Goal: Task Accomplishment & Management: Manage account settings

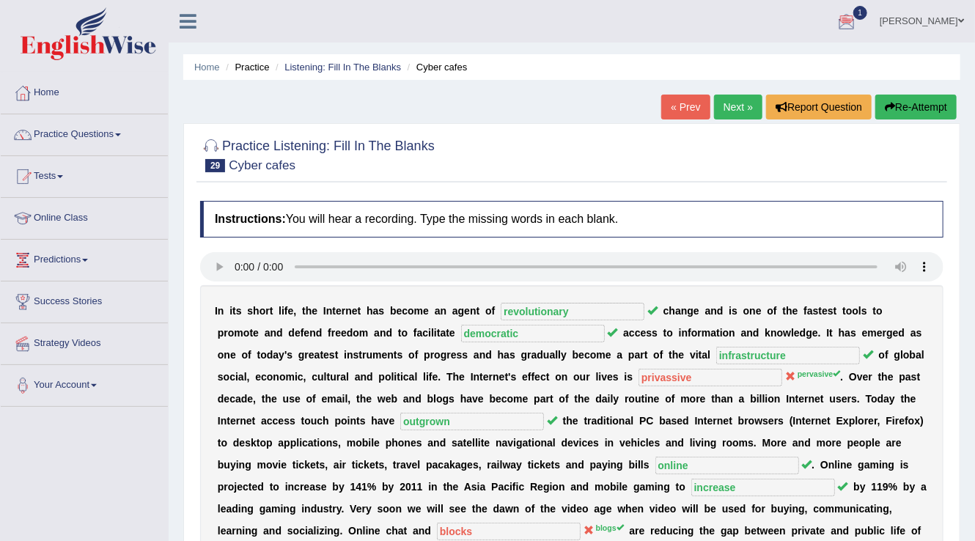
click at [906, 22] on link "Tharaka Fernando" at bounding box center [921, 19] width 106 height 38
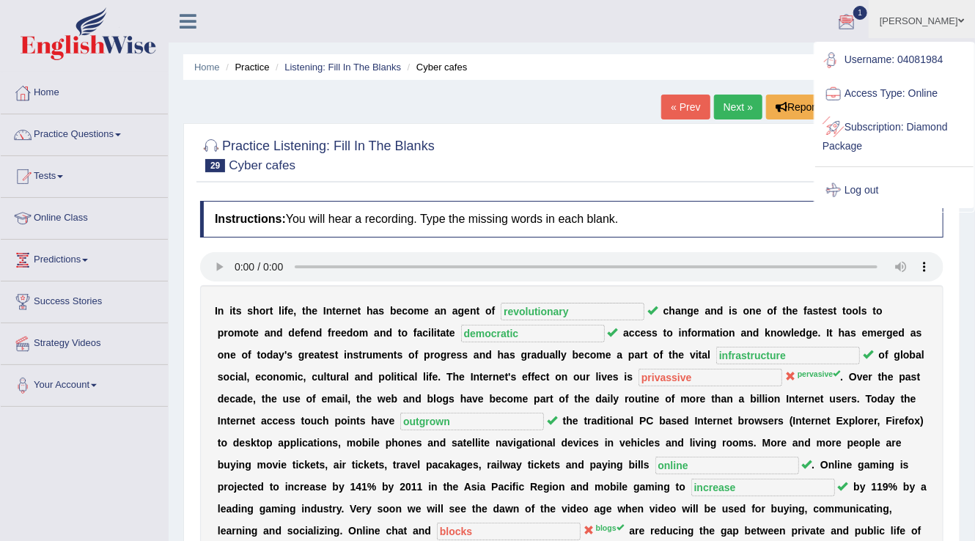
click at [866, 196] on link "Log out" at bounding box center [894, 191] width 158 height 34
